Goal: Task Accomplishment & Management: Use online tool/utility

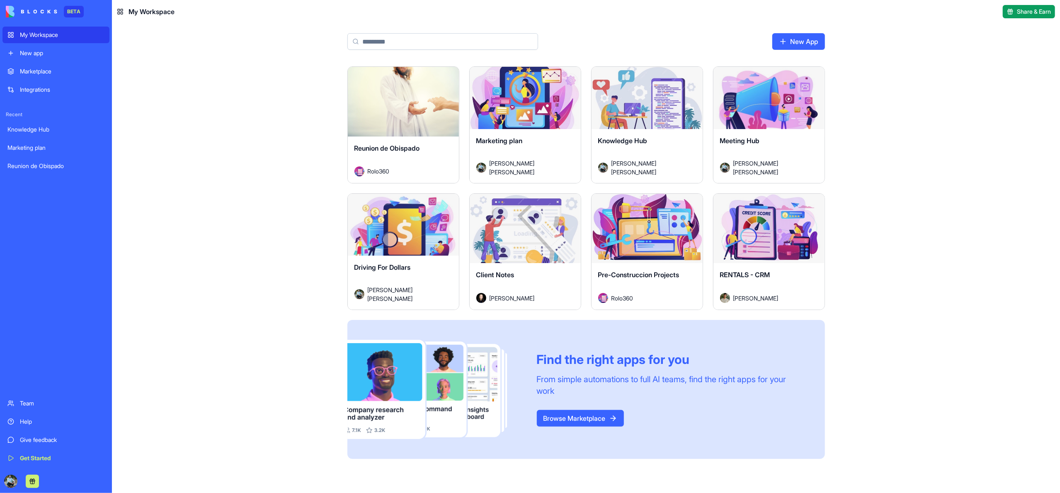
click at [772, 128] on div "Launch" at bounding box center [769, 102] width 111 height 70
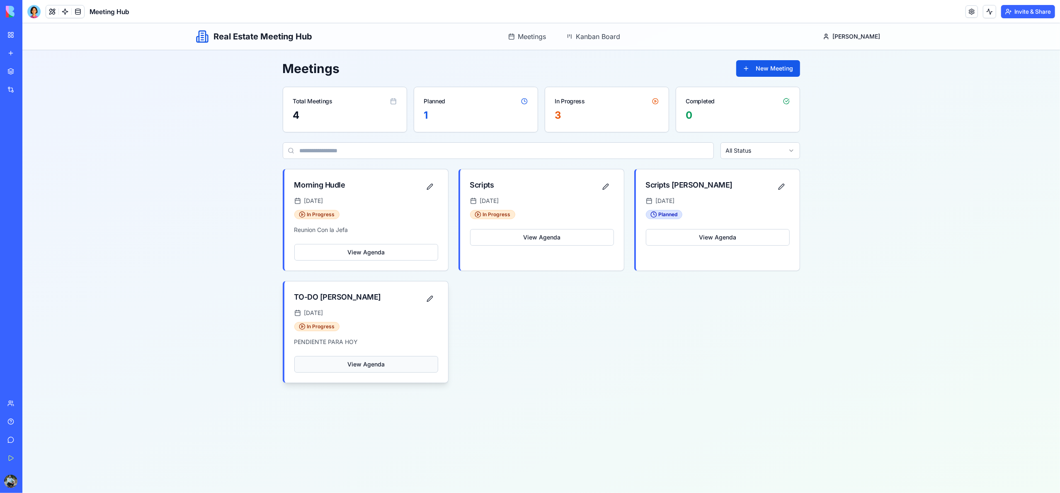
click at [386, 362] on button "View Agenda" at bounding box center [366, 364] width 144 height 17
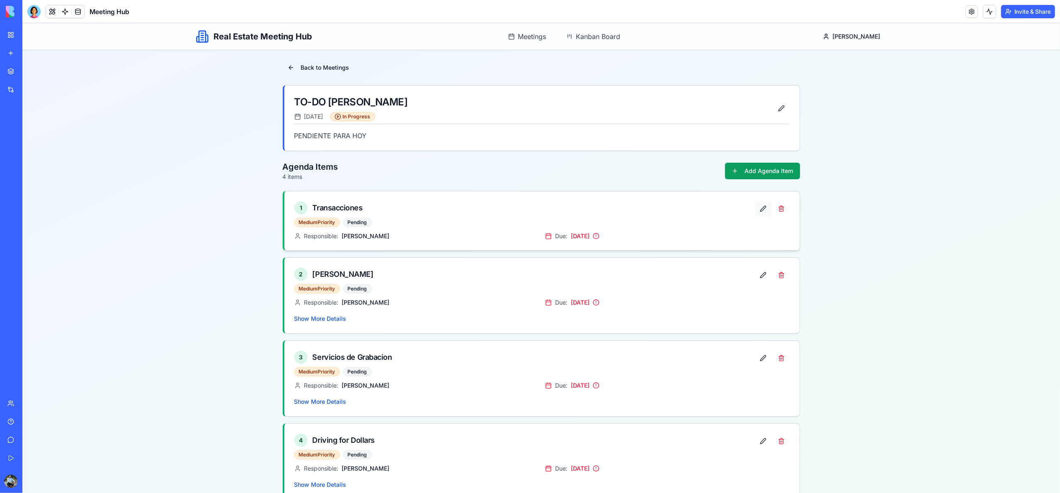
click at [764, 211] on button at bounding box center [763, 208] width 17 height 15
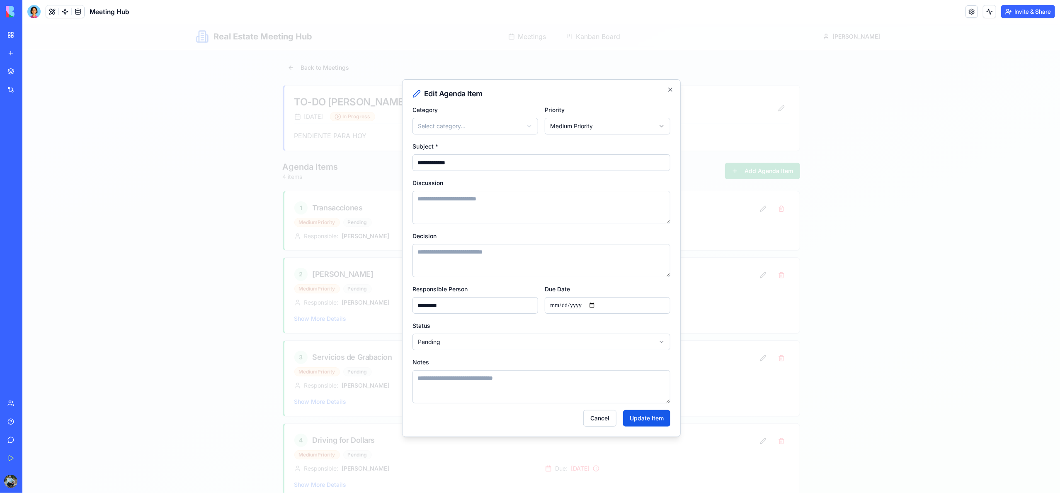
click at [457, 343] on body "**********" at bounding box center [541, 266] width 1038 height 486
click at [638, 420] on button "Update Item" at bounding box center [646, 418] width 47 height 17
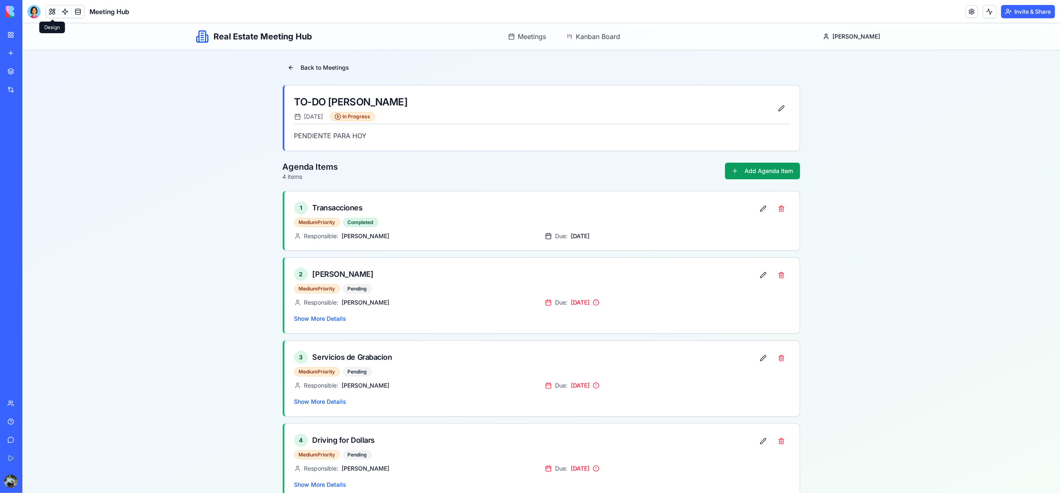
click at [50, 12] on button at bounding box center [52, 11] width 12 height 12
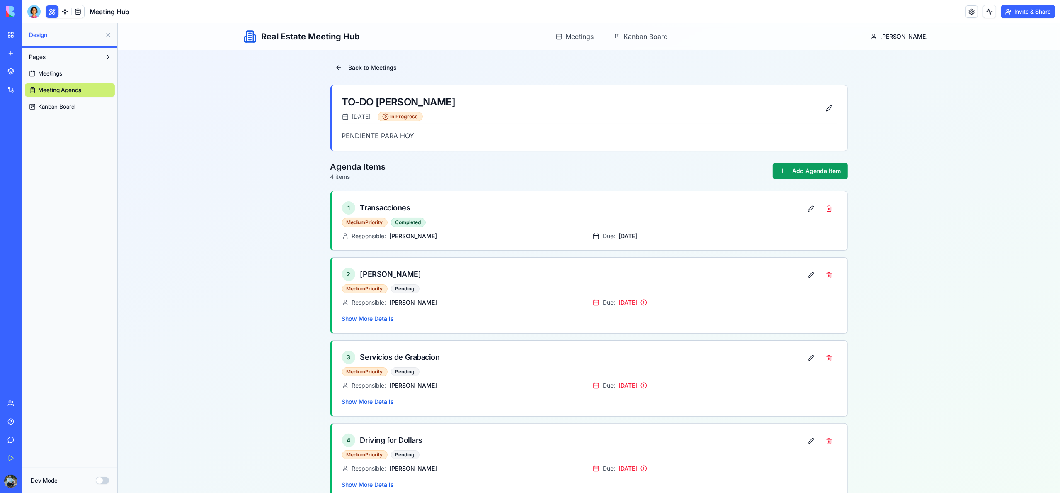
click at [49, 76] on span "Meetings" at bounding box center [50, 73] width 24 height 8
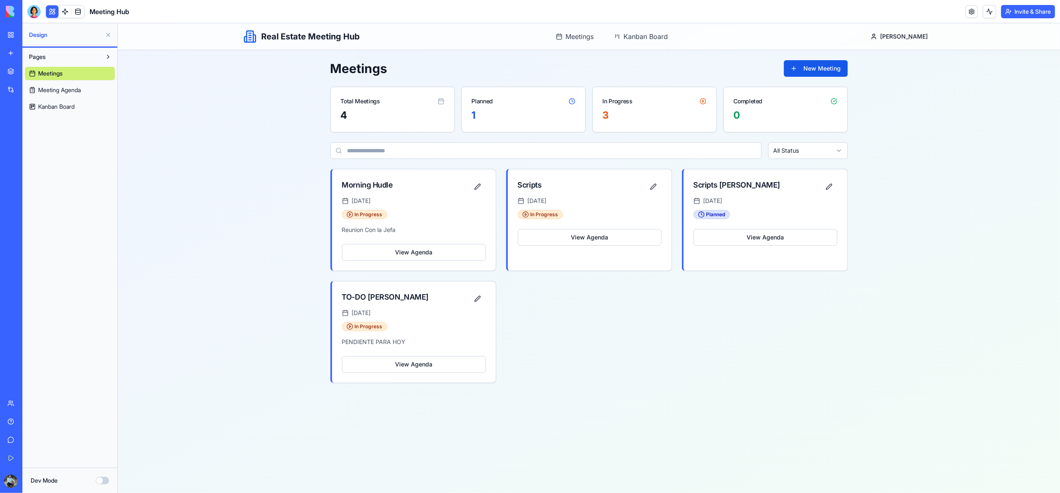
click at [109, 33] on button at bounding box center [108, 34] width 13 height 13
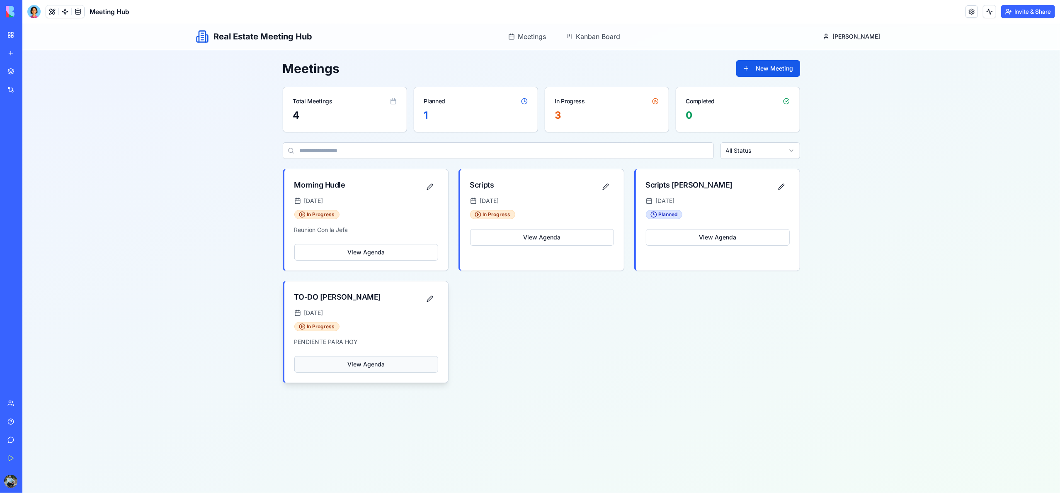
click at [380, 365] on button "View Agenda" at bounding box center [366, 364] width 144 height 17
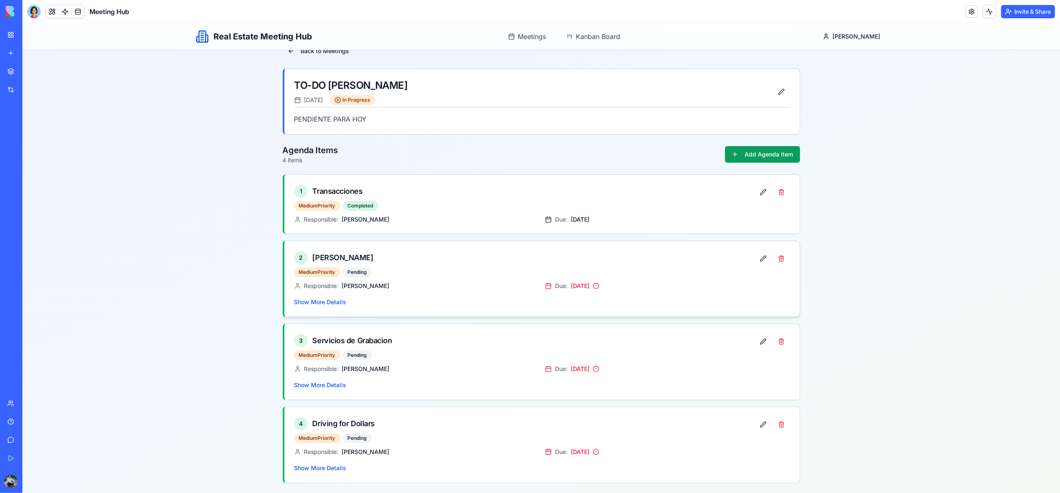
scroll to position [20, 0]
